Goal: Task Accomplishment & Management: Manage account settings

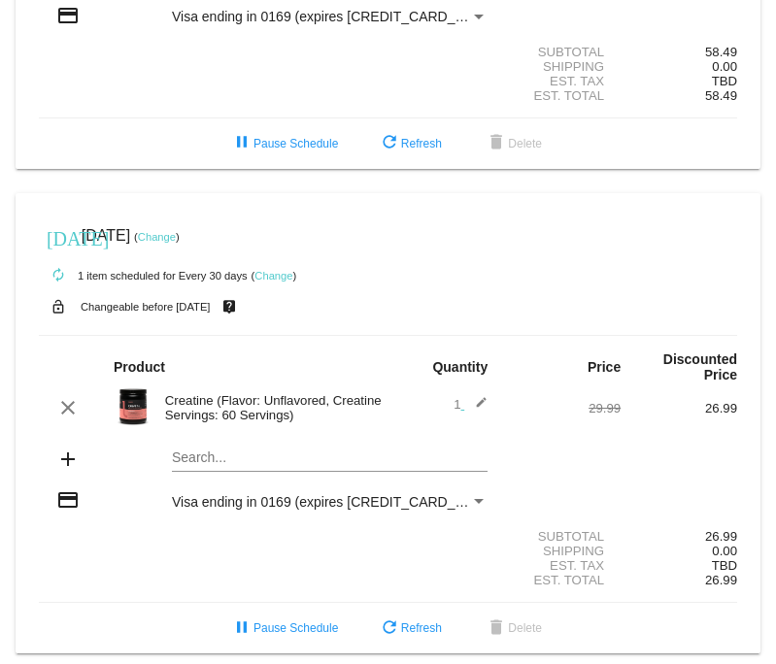
scroll to position [326, 0]
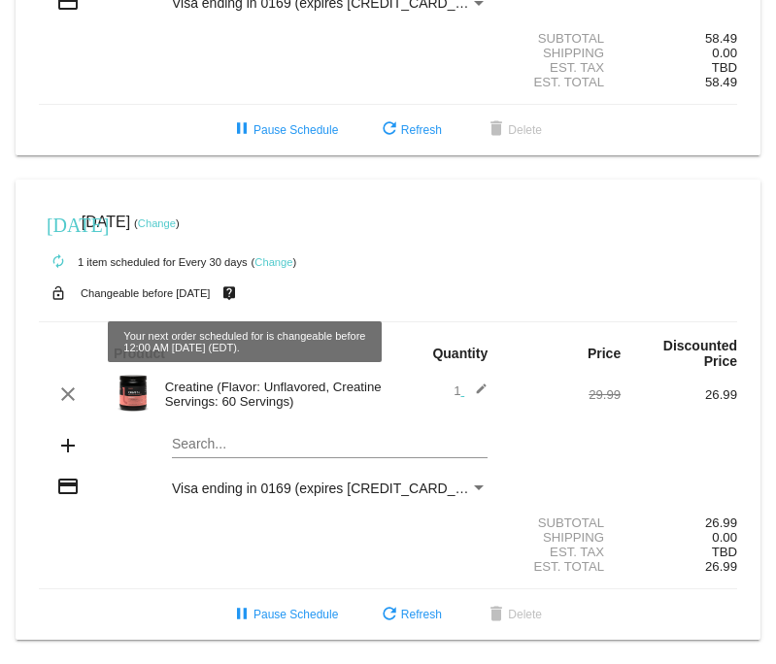
click at [241, 286] on mat-icon "live_help" at bounding box center [229, 293] width 23 height 25
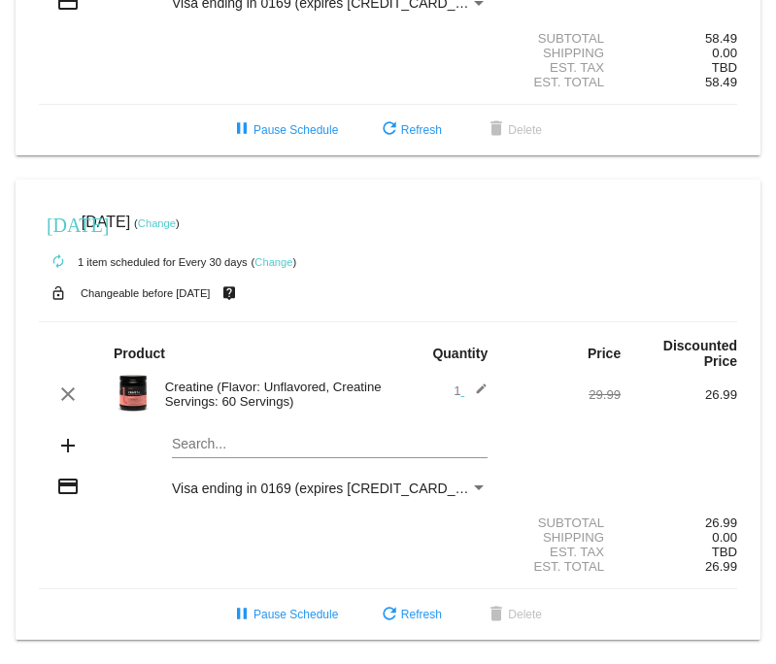
click at [201, 287] on small "Changeable before [DATE]" at bounding box center [146, 293] width 130 height 12
click at [176, 218] on link "Change" at bounding box center [157, 224] width 38 height 12
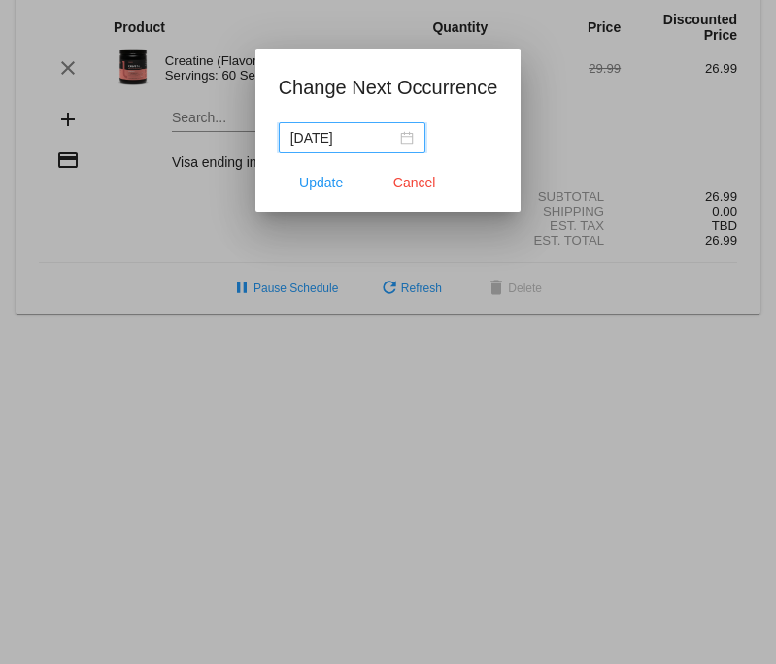
click at [387, 141] on div "[DATE]" at bounding box center [351, 137] width 123 height 21
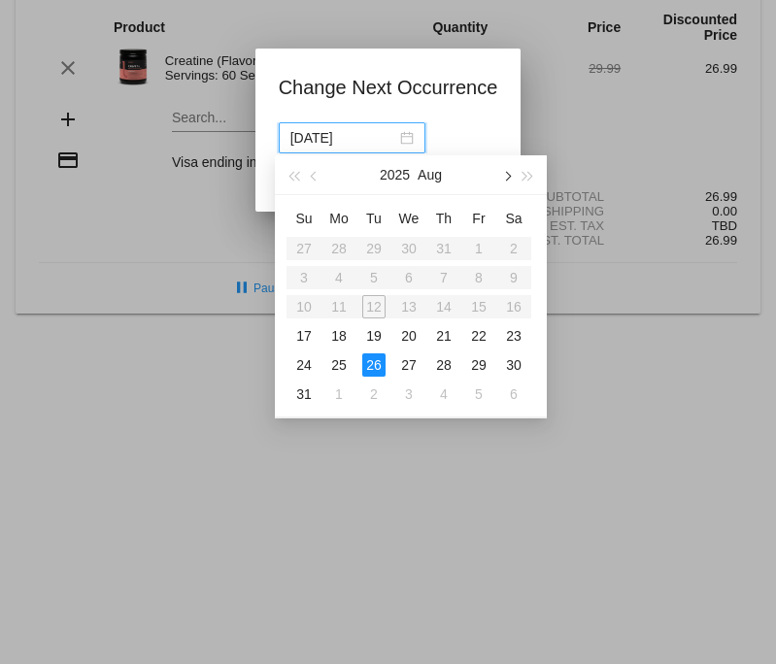
click at [511, 172] on button "button" at bounding box center [505, 174] width 21 height 39
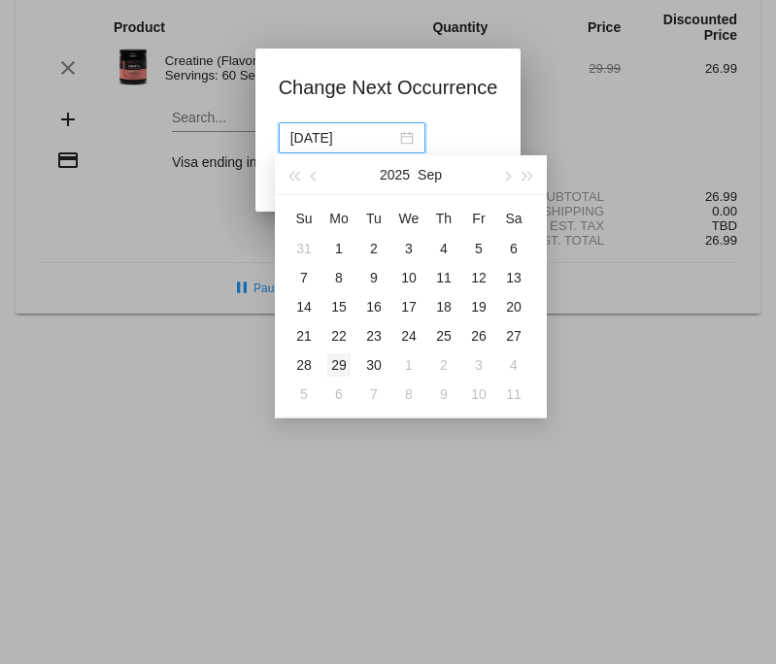
click at [342, 371] on div "29" at bounding box center [338, 365] width 23 height 23
type input "[DATE]"
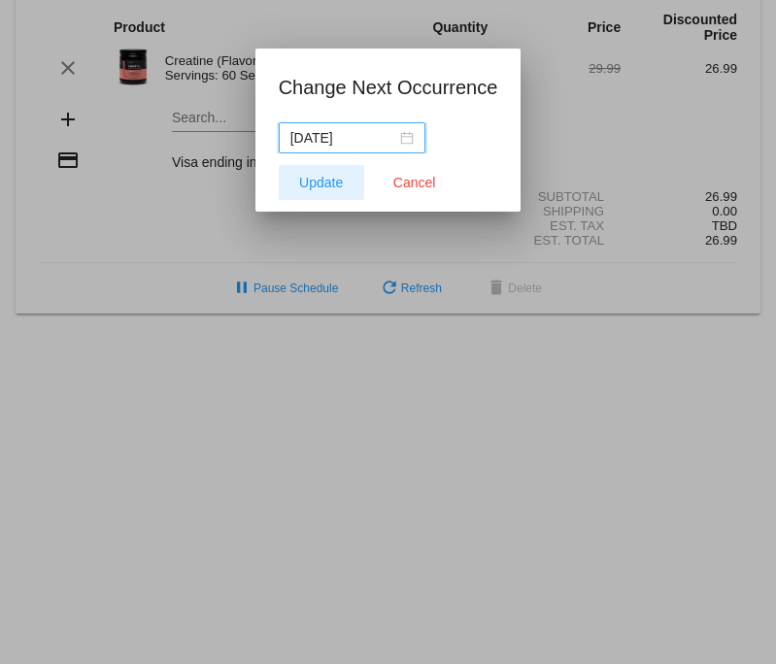
click at [333, 182] on span "Update" at bounding box center [321, 183] width 44 height 16
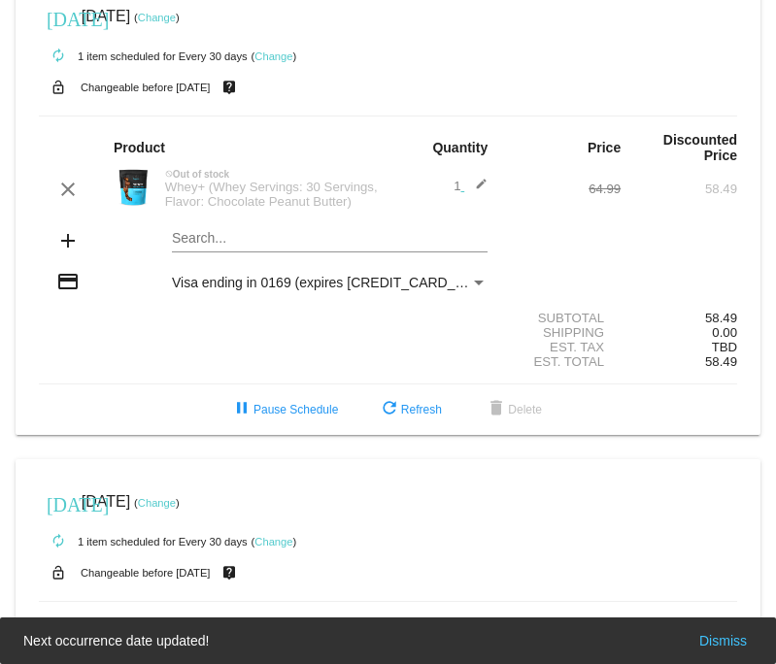
scroll to position [0, 0]
